Goal: Transaction & Acquisition: Purchase product/service

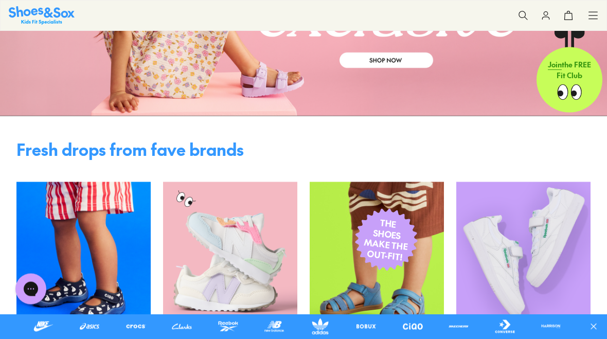
scroll to position [154, 0]
click at [597, 17] on icon at bounding box center [593, 15] width 10 height 10
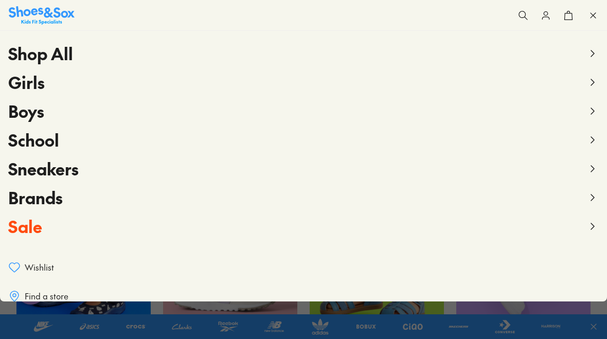
click at [595, 79] on icon at bounding box center [593, 82] width 12 height 12
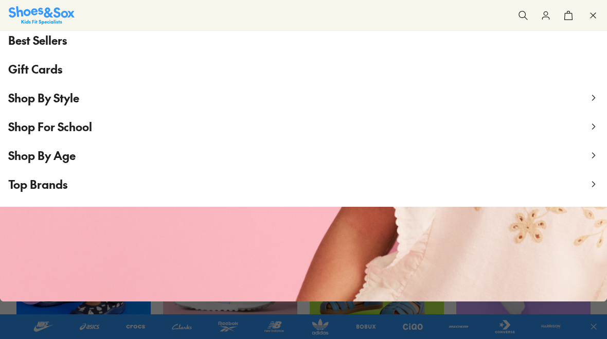
scroll to position [137, 0]
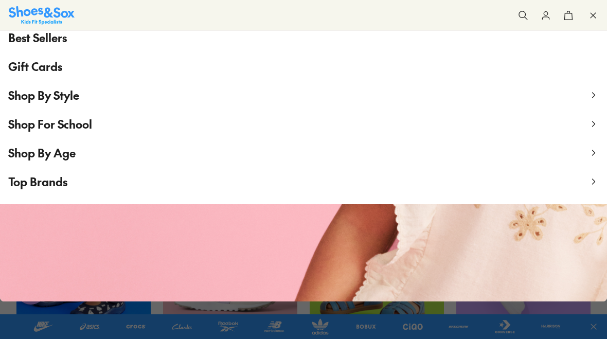
click at [593, 178] on icon at bounding box center [594, 182] width 10 height 10
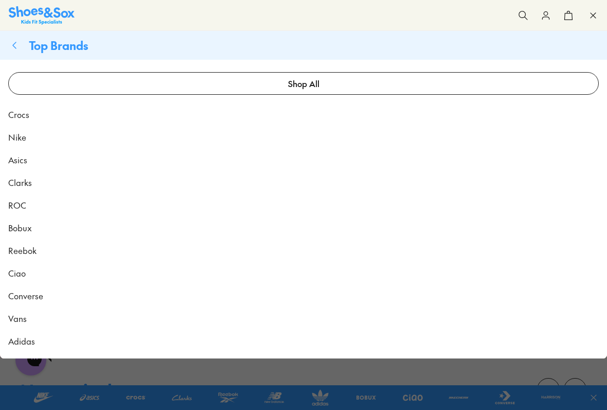
scroll to position [167, 0]
click at [20, 117] on span "Crocs" at bounding box center [18, 114] width 21 height 12
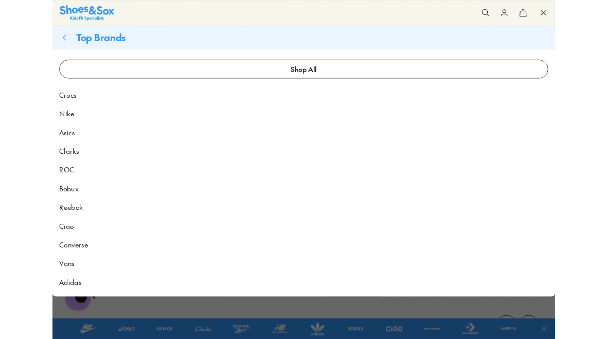
scroll to position [167, 0]
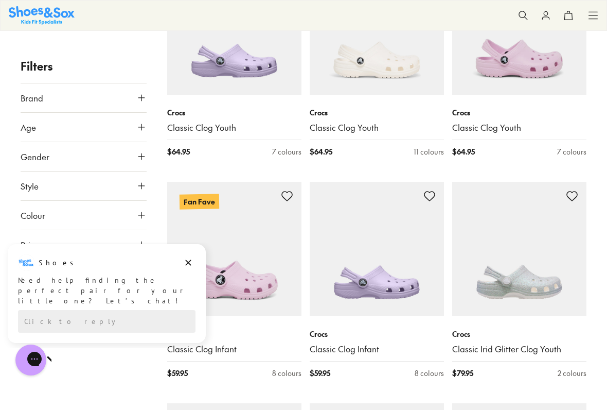
scroll to position [1379, 0]
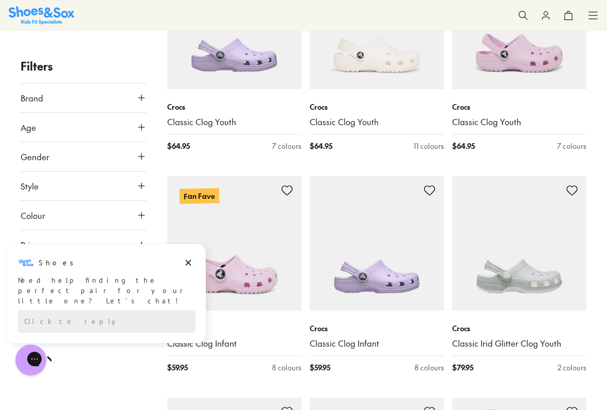
click at [194, 269] on button "Dismiss campaign" at bounding box center [188, 262] width 14 height 14
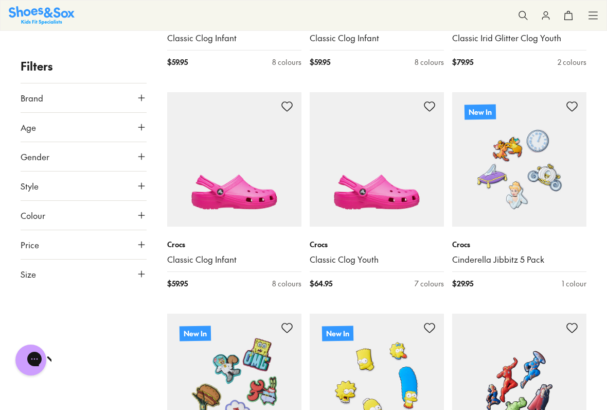
scroll to position [1685, 0]
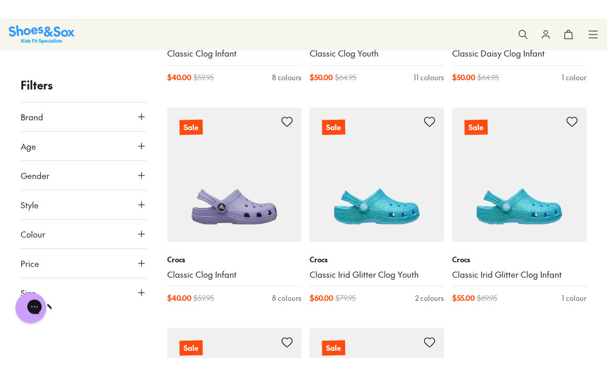
scroll to position [3232, 0]
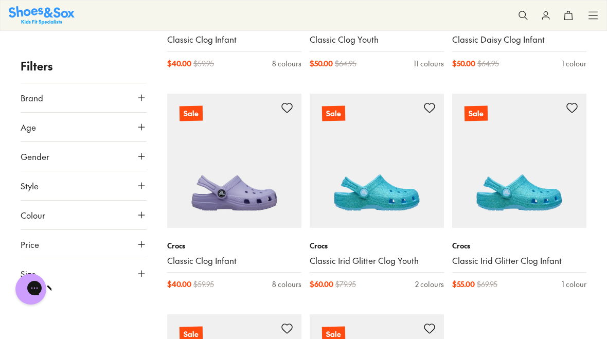
click at [524, 240] on p "Crocs" at bounding box center [519, 245] width 134 height 11
click at [540, 177] on img at bounding box center [519, 161] width 134 height 134
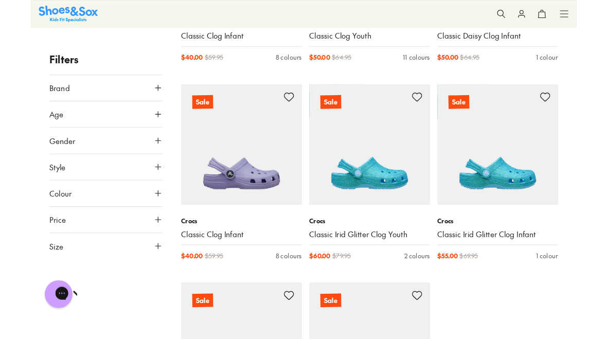
scroll to position [3225, 0]
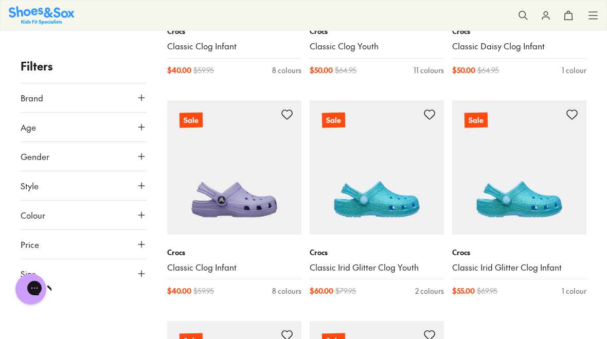
click at [403, 201] on img at bounding box center [377, 167] width 134 height 134
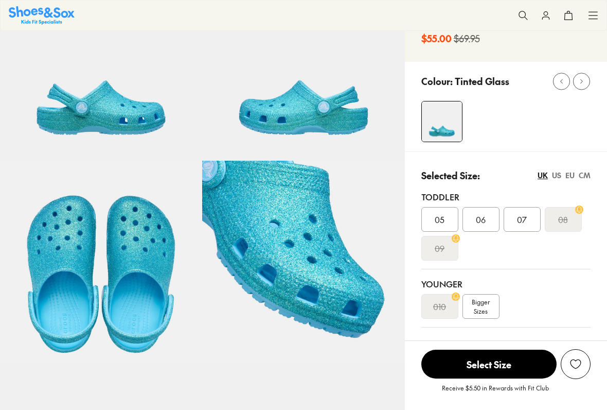
select select "*"
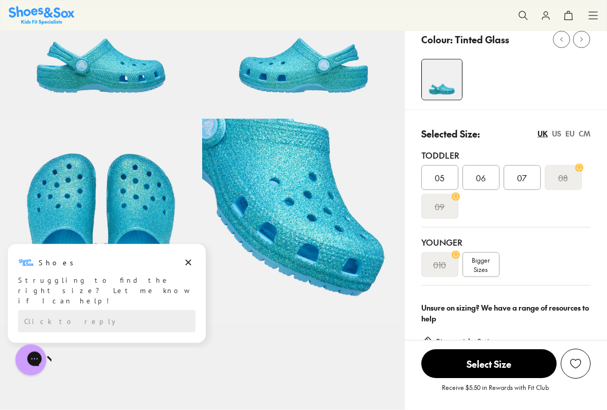
scroll to position [135, 0]
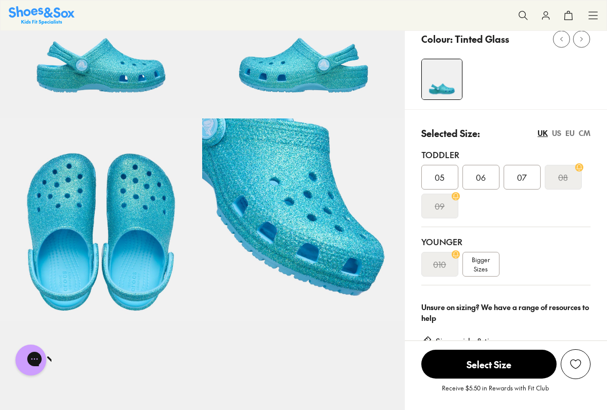
click at [195, 265] on img at bounding box center [101, 219] width 202 height 202
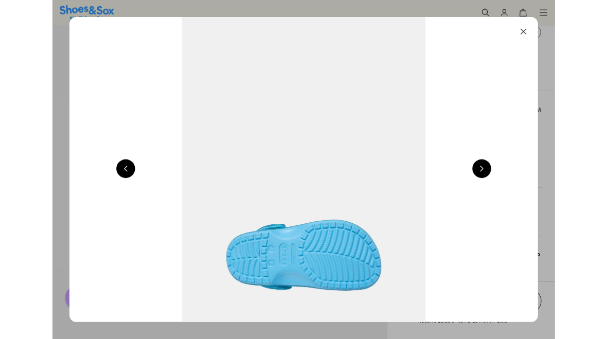
scroll to position [0, 1698]
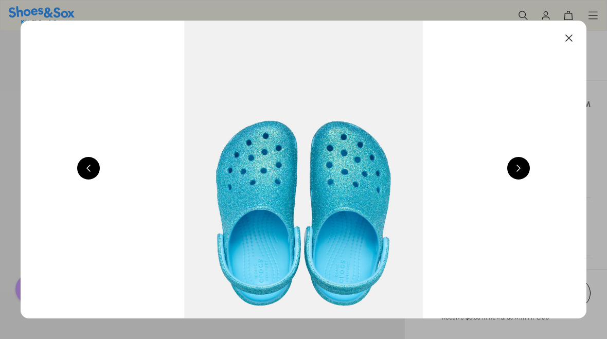
click at [567, 39] on button at bounding box center [569, 38] width 23 height 23
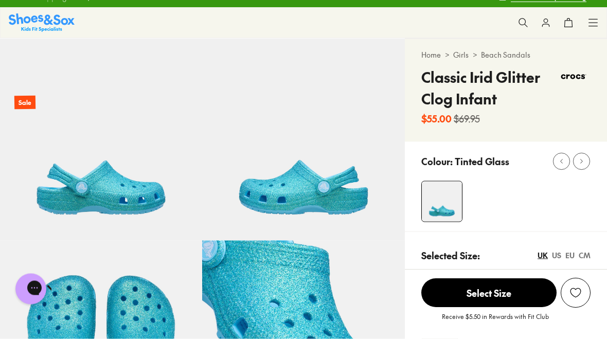
scroll to position [0, 0]
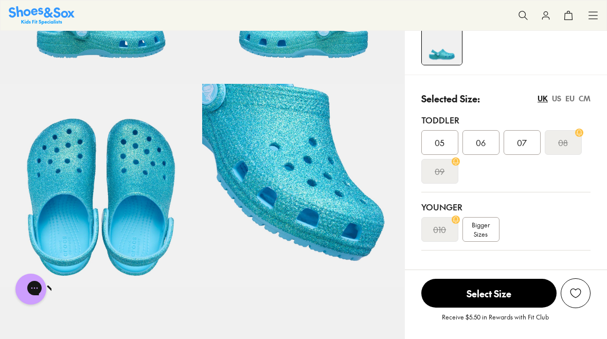
scroll to position [169, 0]
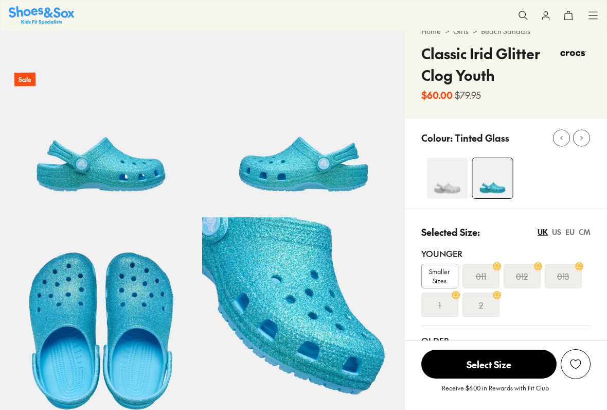
select select "*"
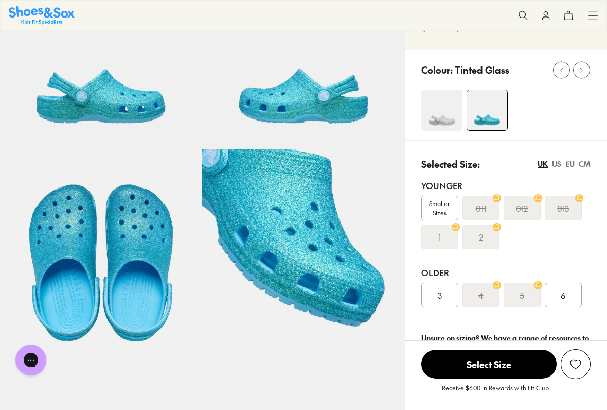
scroll to position [102, 0]
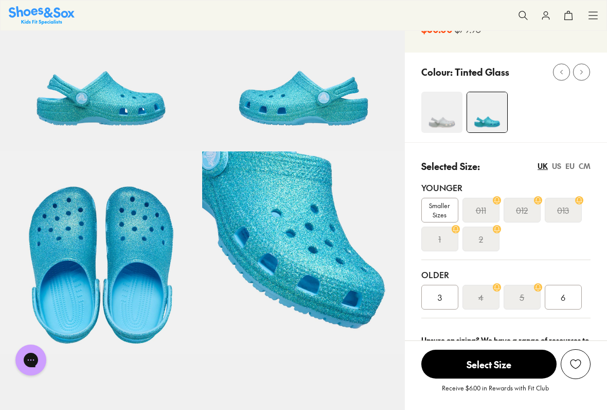
click at [50, 260] on img at bounding box center [101, 252] width 202 height 202
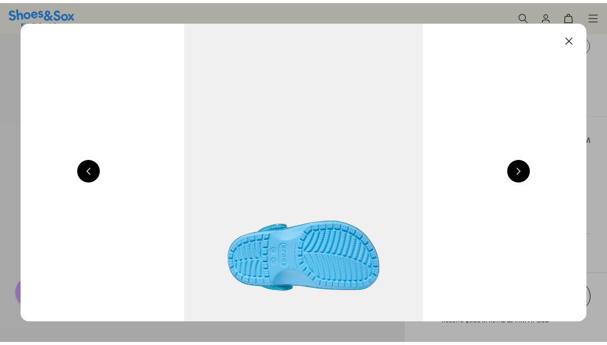
scroll to position [0, 1698]
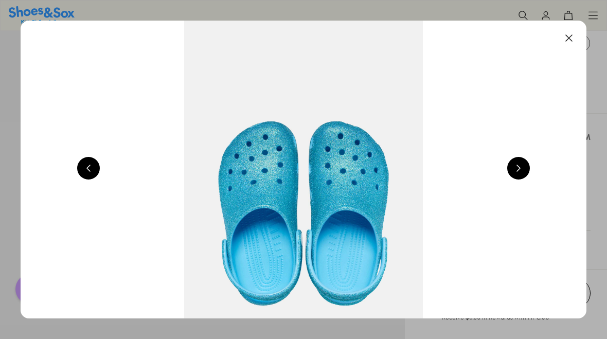
click at [564, 39] on button at bounding box center [569, 38] width 23 height 23
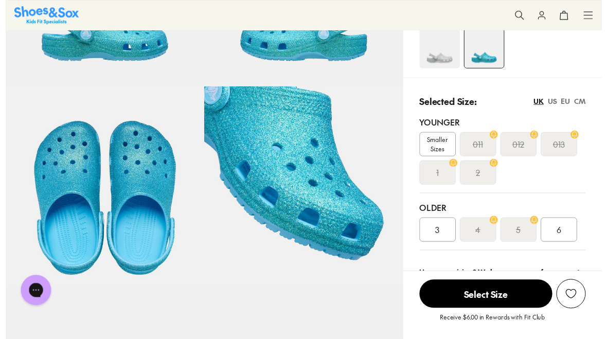
scroll to position [166, 0]
